Goal: Book appointment/travel/reservation

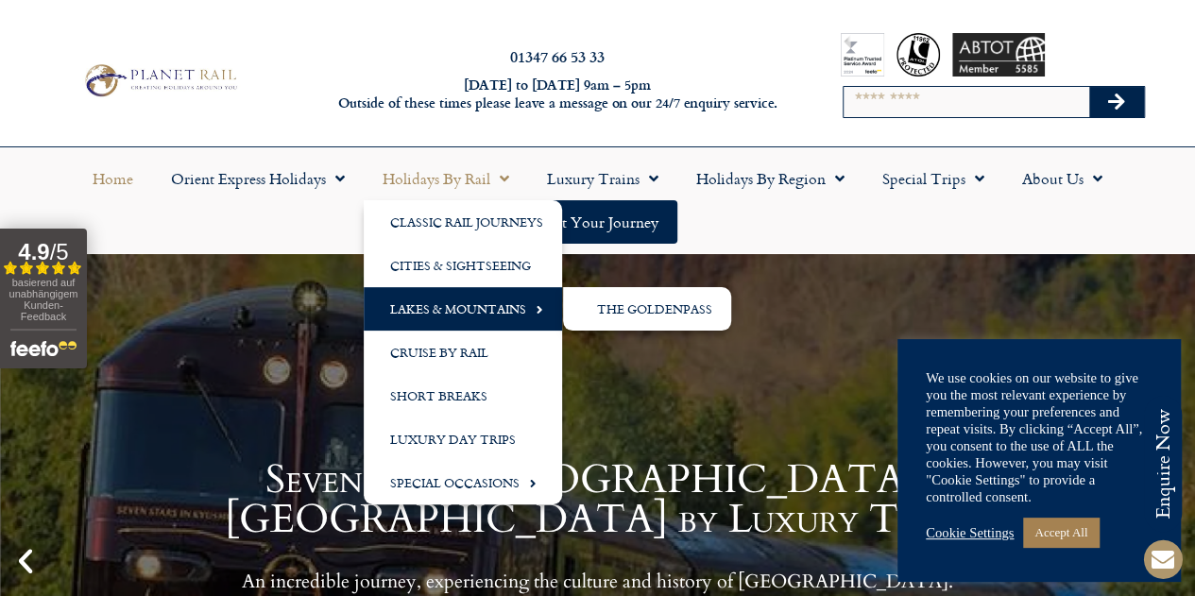
click at [540, 311] on span "Menu" at bounding box center [534, 309] width 17 height 31
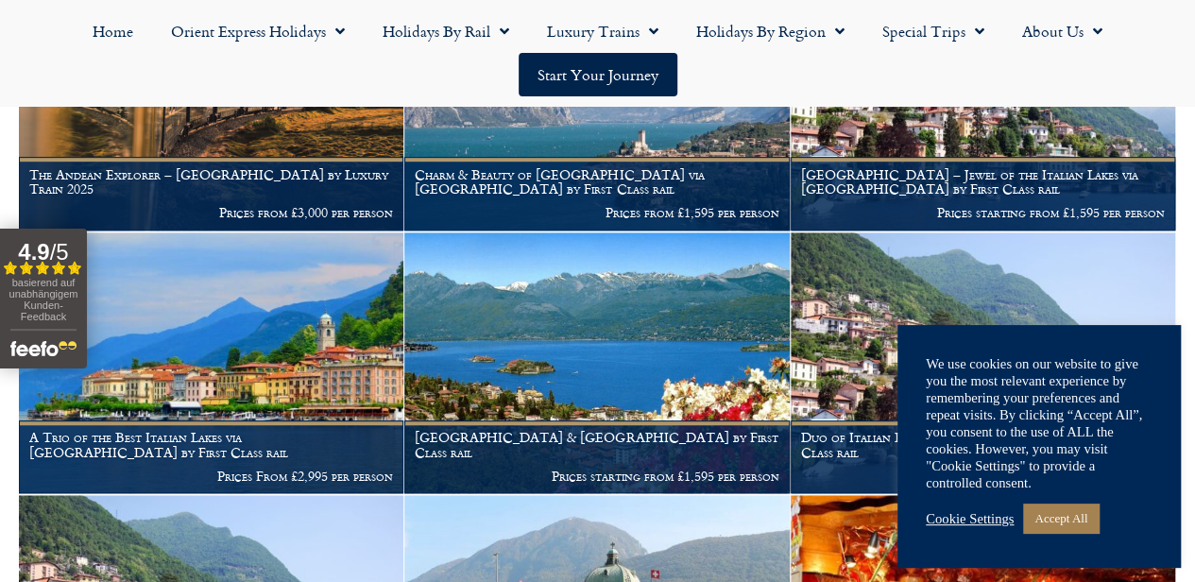
scroll to position [515, 0]
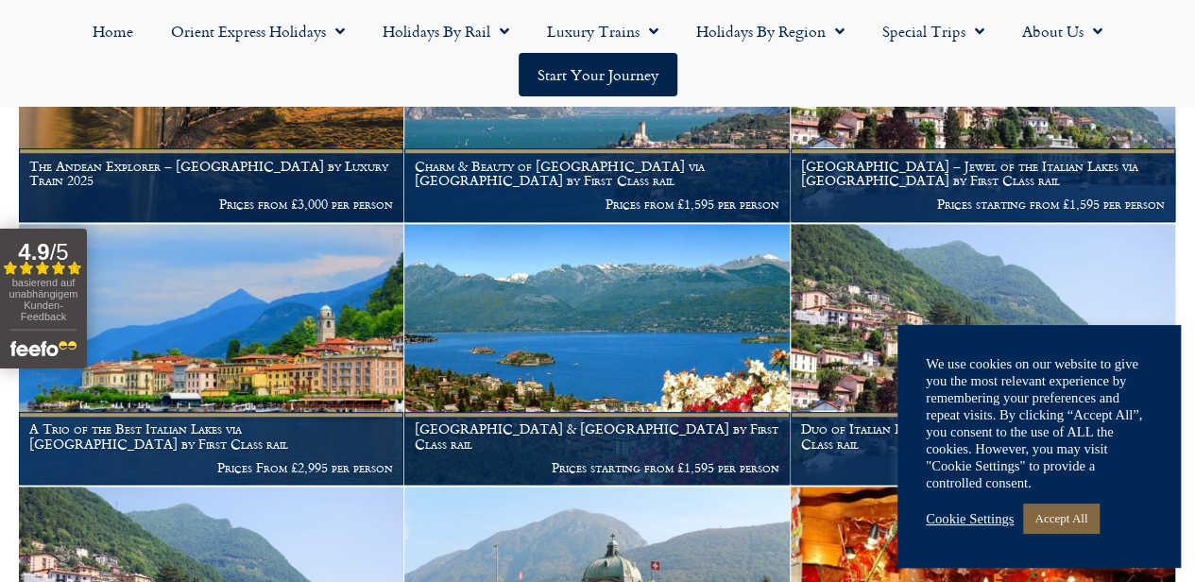
click at [1072, 521] on link "Accept All" at bounding box center [1061, 518] width 76 height 29
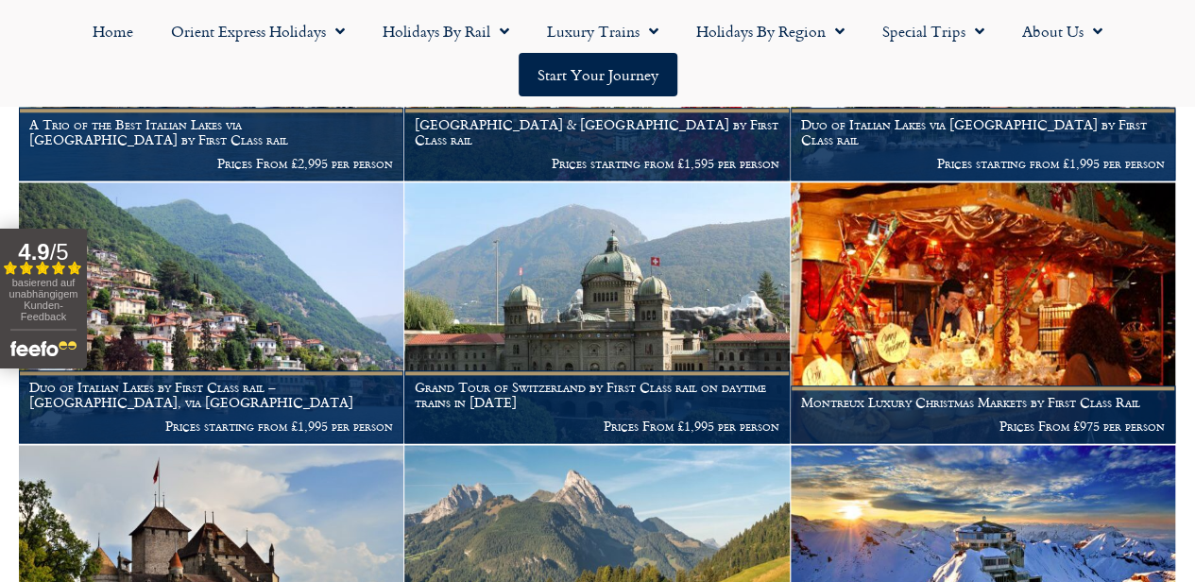
scroll to position [832, 0]
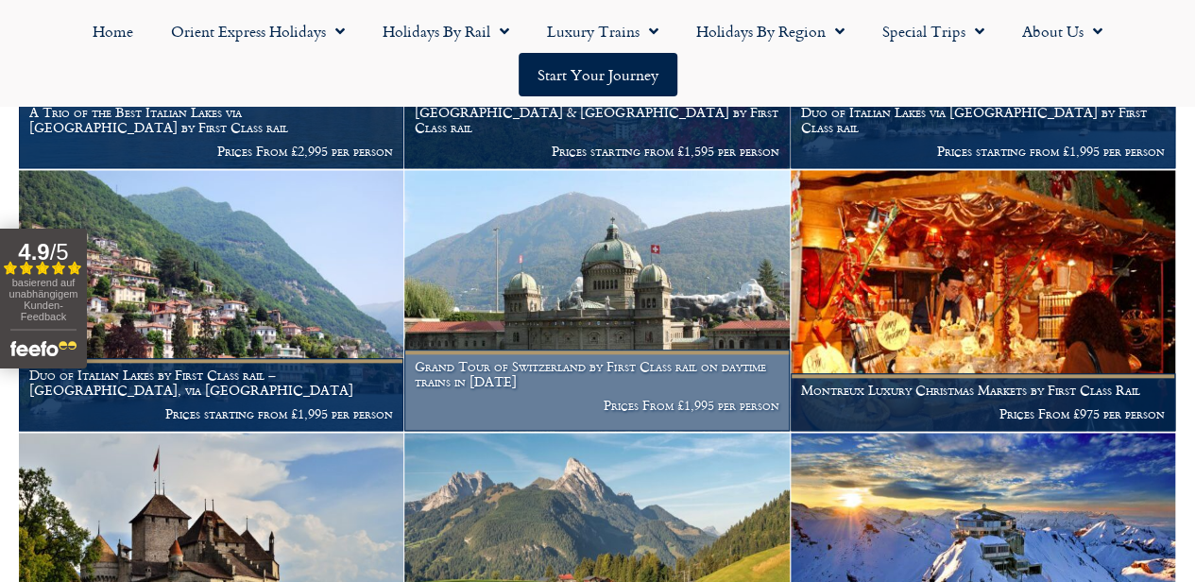
click at [559, 389] on h1 "Grand Tour of Switzerland by First Class rail on daytime trains in 2024" at bounding box center [597, 374] width 364 height 30
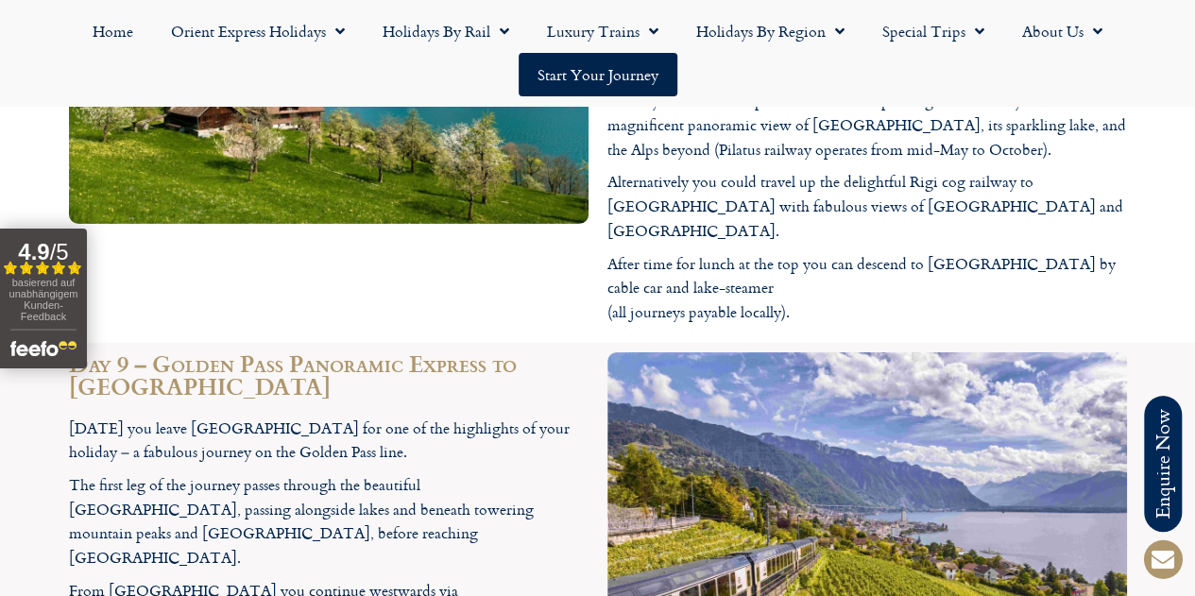
scroll to position [6569, 0]
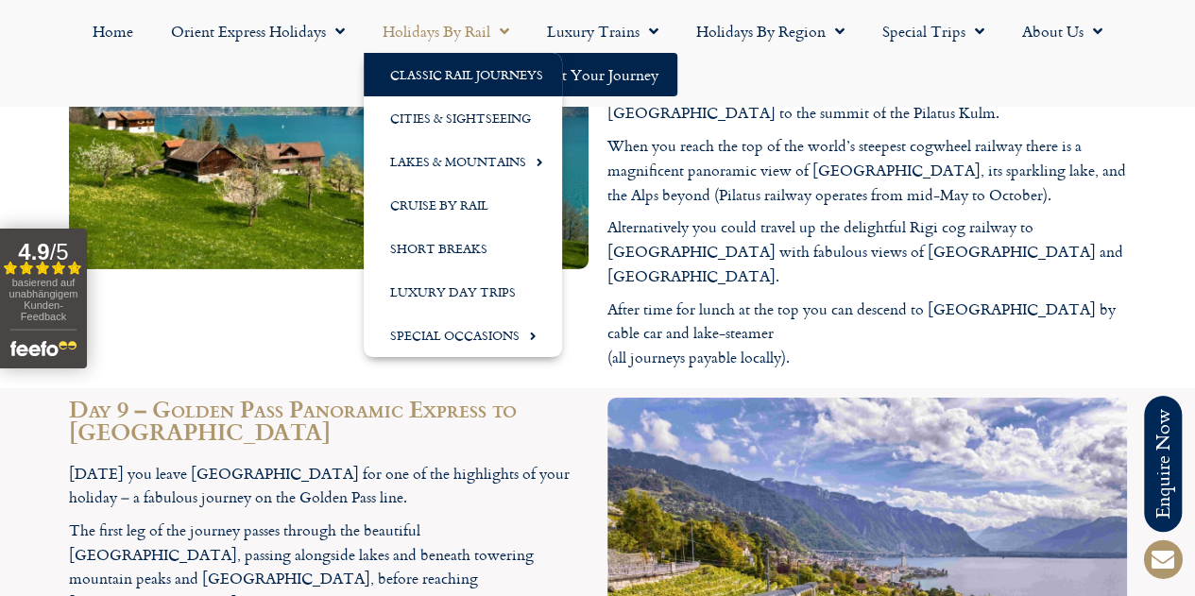
click at [478, 78] on link "Classic Rail Journeys" at bounding box center [463, 74] width 198 height 43
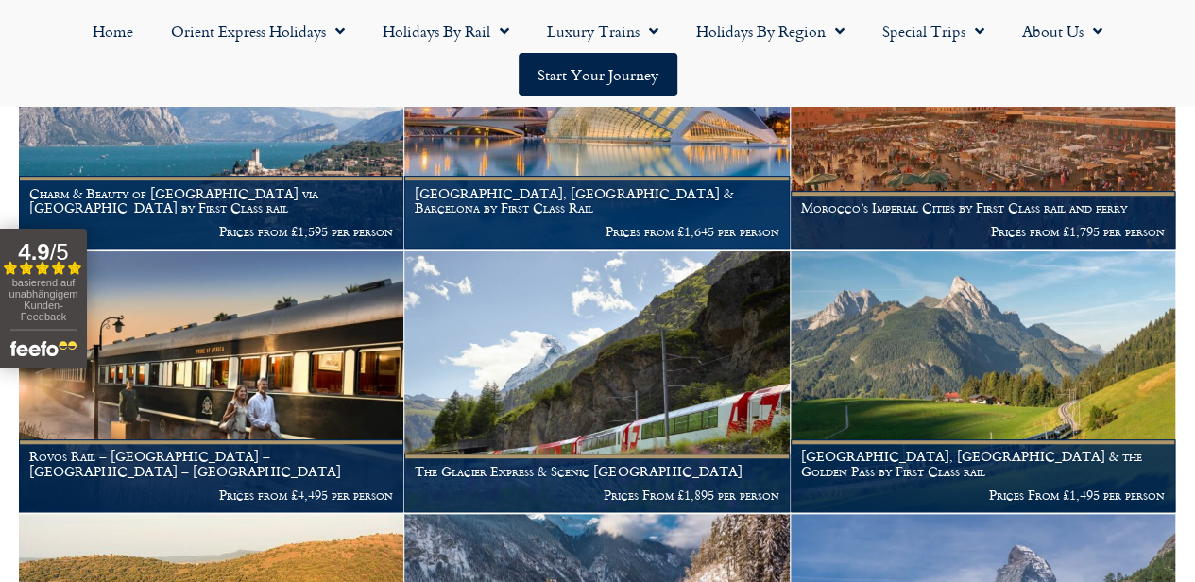
scroll to position [503, 0]
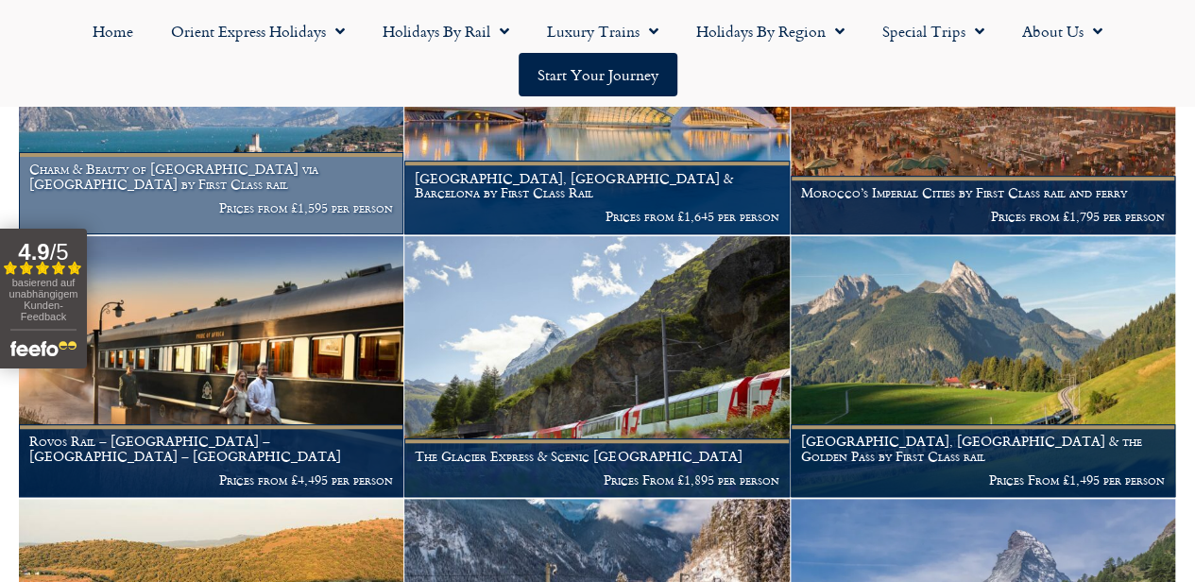
click at [206, 192] on h1 "Charm & Beauty of Lake Garda via Locarno by First Class rail" at bounding box center [211, 177] width 364 height 30
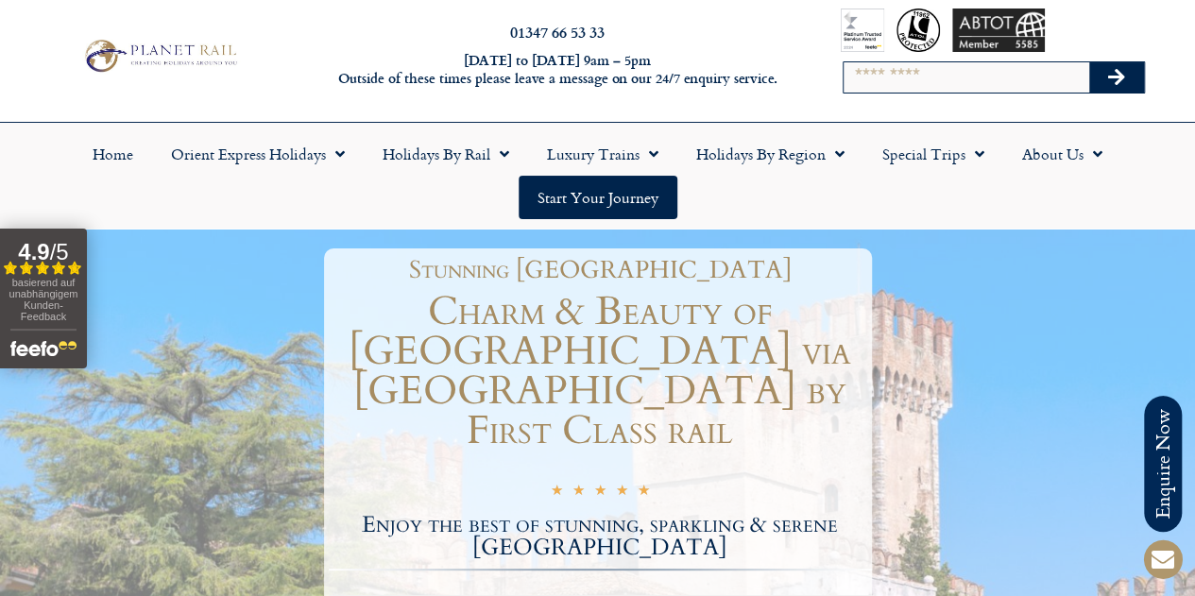
scroll to position [17, 0]
